Goal: Task Accomplishment & Management: Manage account settings

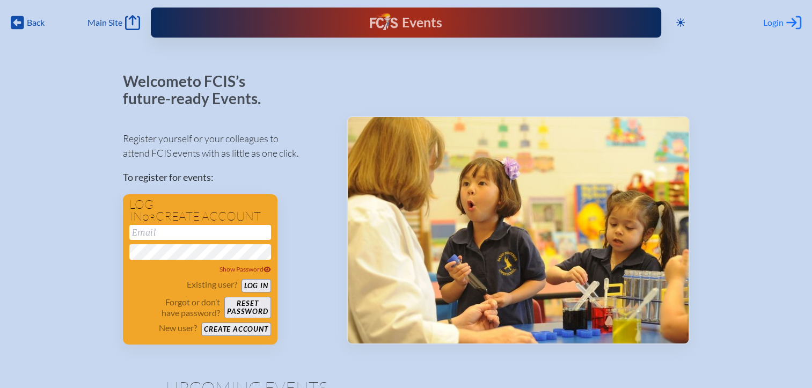
type input "[EMAIL_ADDRESS][DOMAIN_NAME]"
click at [769, 21] on span "Login" at bounding box center [773, 22] width 20 height 11
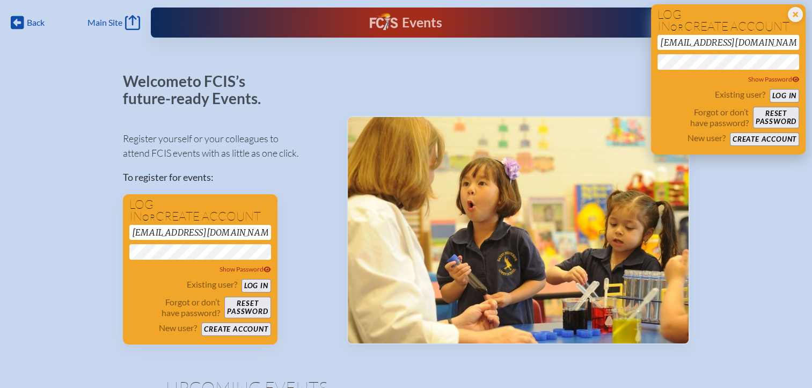
click at [788, 95] on button "Log in" at bounding box center [784, 95] width 30 height 13
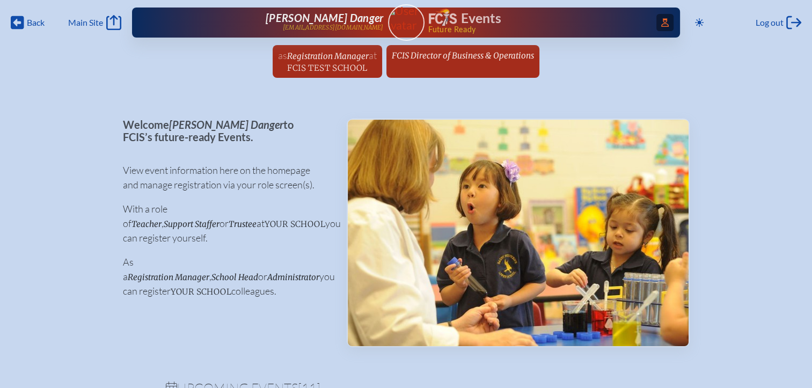
click at [662, 25] on icon "Access Users..." at bounding box center [665, 22] width 8 height 9
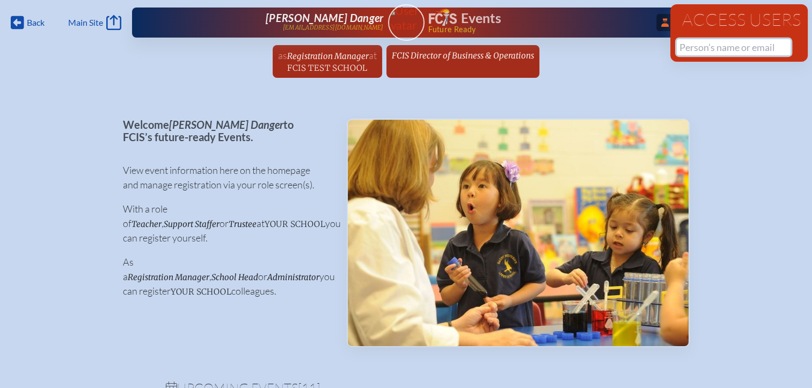
click at [687, 46] on input "text" at bounding box center [734, 47] width 114 height 16
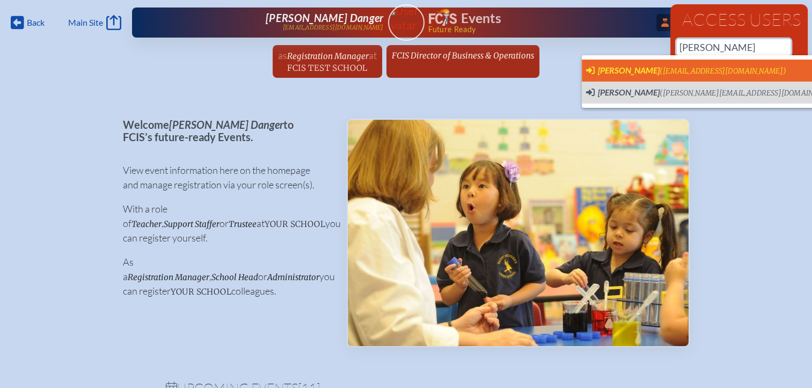
scroll to position [0, 8]
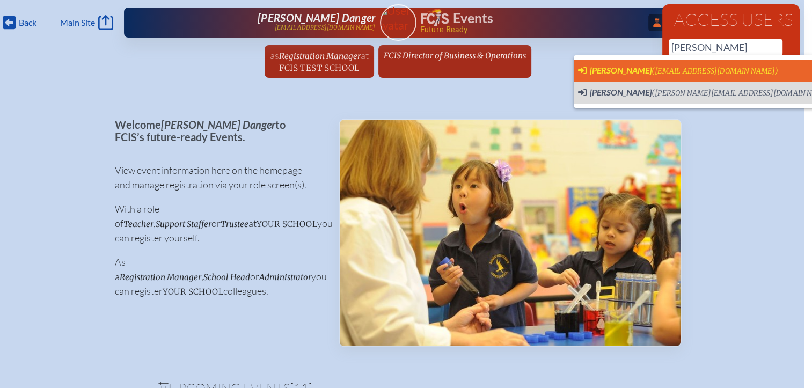
click at [647, 69] on span "Lenka Krijestorac" at bounding box center [621, 70] width 62 height 10
type input "lkrijestorac@stemschool.net"
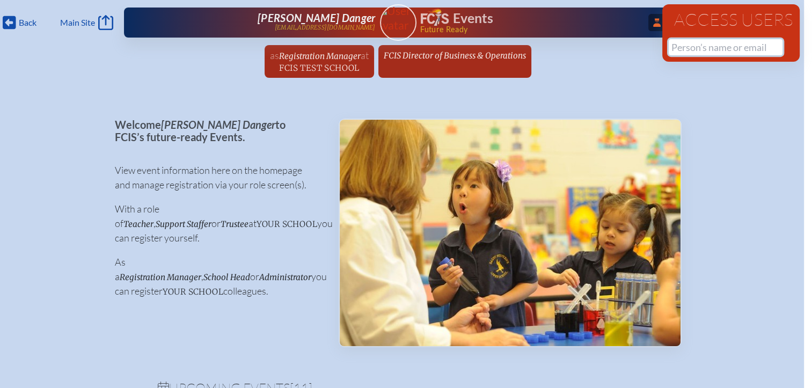
scroll to position [0, 0]
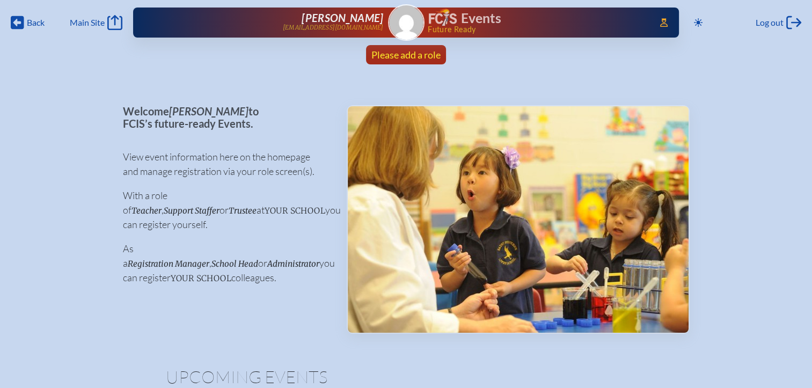
click at [423, 56] on span "Please add a role" at bounding box center [405, 55] width 69 height 12
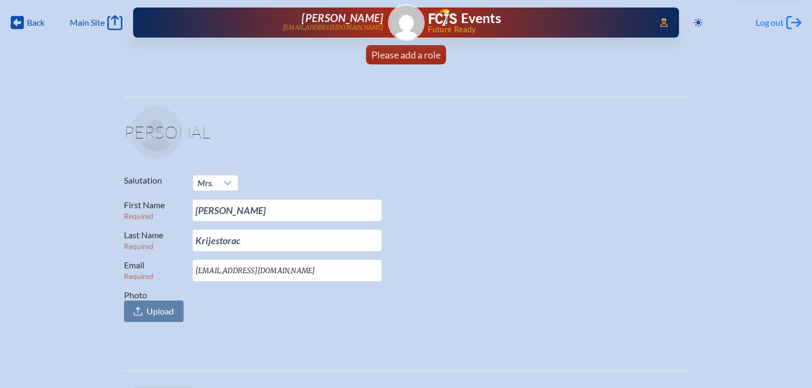
click at [772, 21] on span "Log out" at bounding box center [770, 22] width 28 height 11
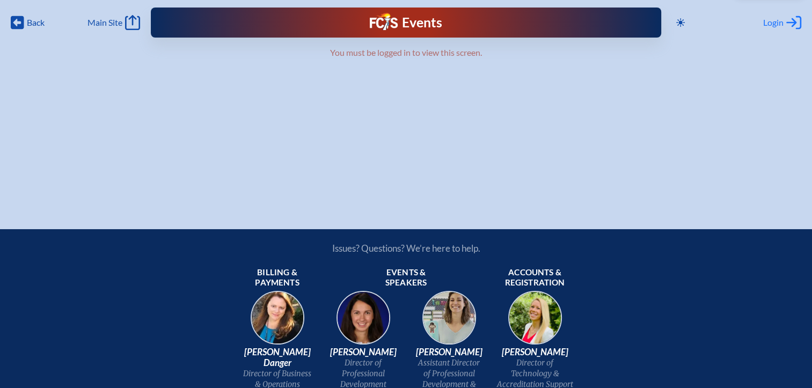
type input "[EMAIL_ADDRESS][DOMAIN_NAME]"
click at [774, 20] on span "Login" at bounding box center [773, 22] width 20 height 11
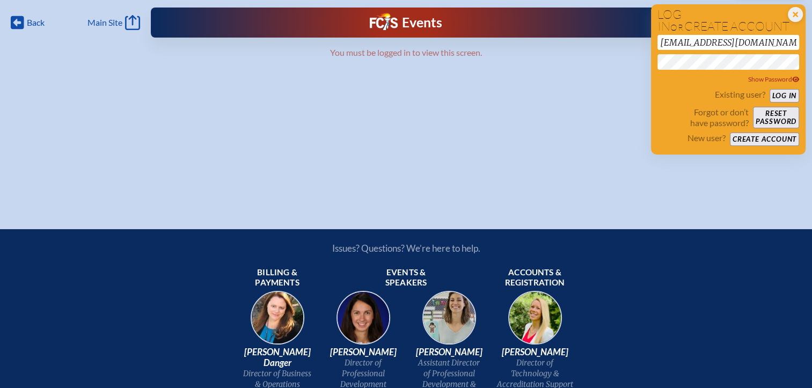
click at [796, 15] on icon "Close Login Area" at bounding box center [795, 14] width 15 height 15
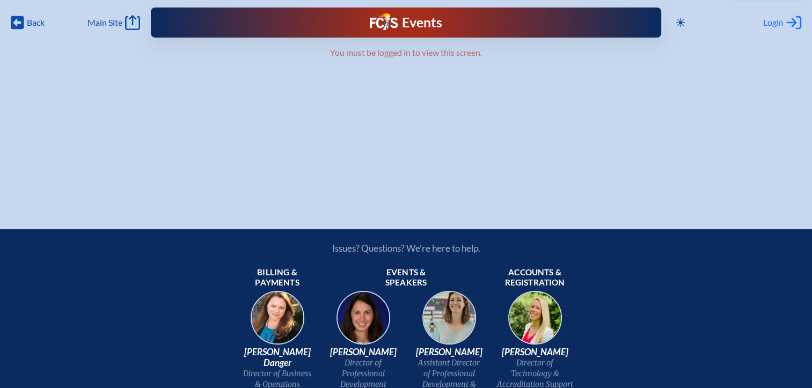
click at [773, 23] on span "Login" at bounding box center [773, 22] width 20 height 11
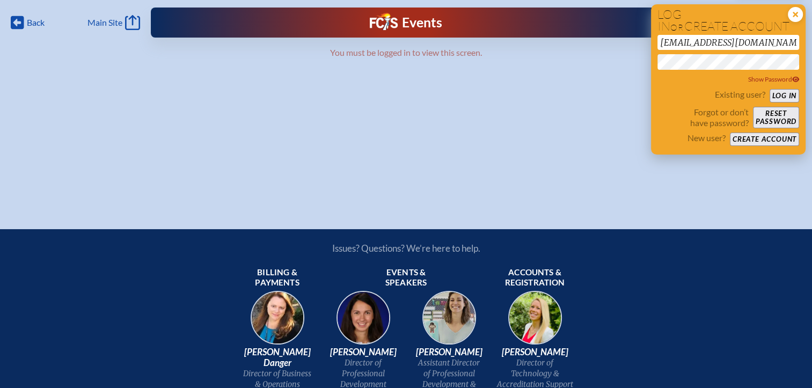
click at [794, 14] on icon "Close Login Area" at bounding box center [795, 14] width 15 height 15
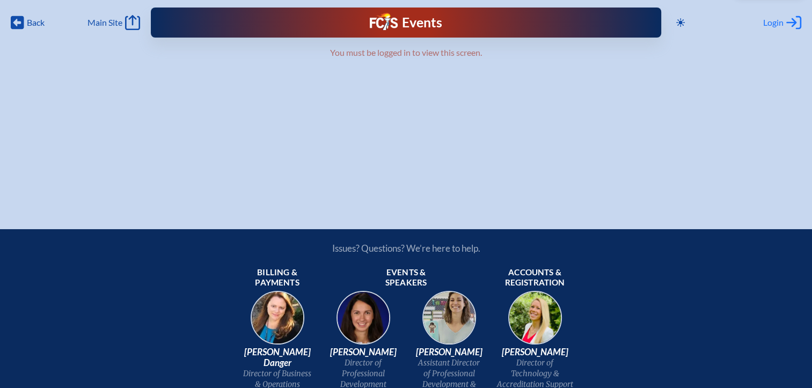
click at [779, 22] on span "Login" at bounding box center [773, 22] width 20 height 11
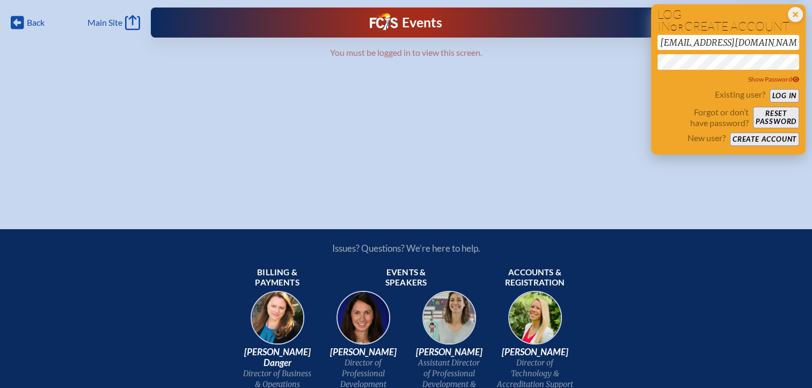
click at [778, 92] on button "Log in" at bounding box center [784, 95] width 30 height 13
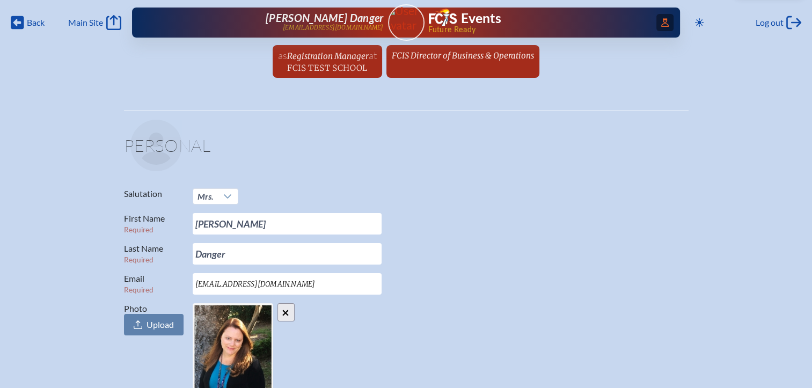
click at [663, 24] on icon "Access Users..." at bounding box center [665, 22] width 8 height 9
